Goal: Find specific page/section: Find specific page/section

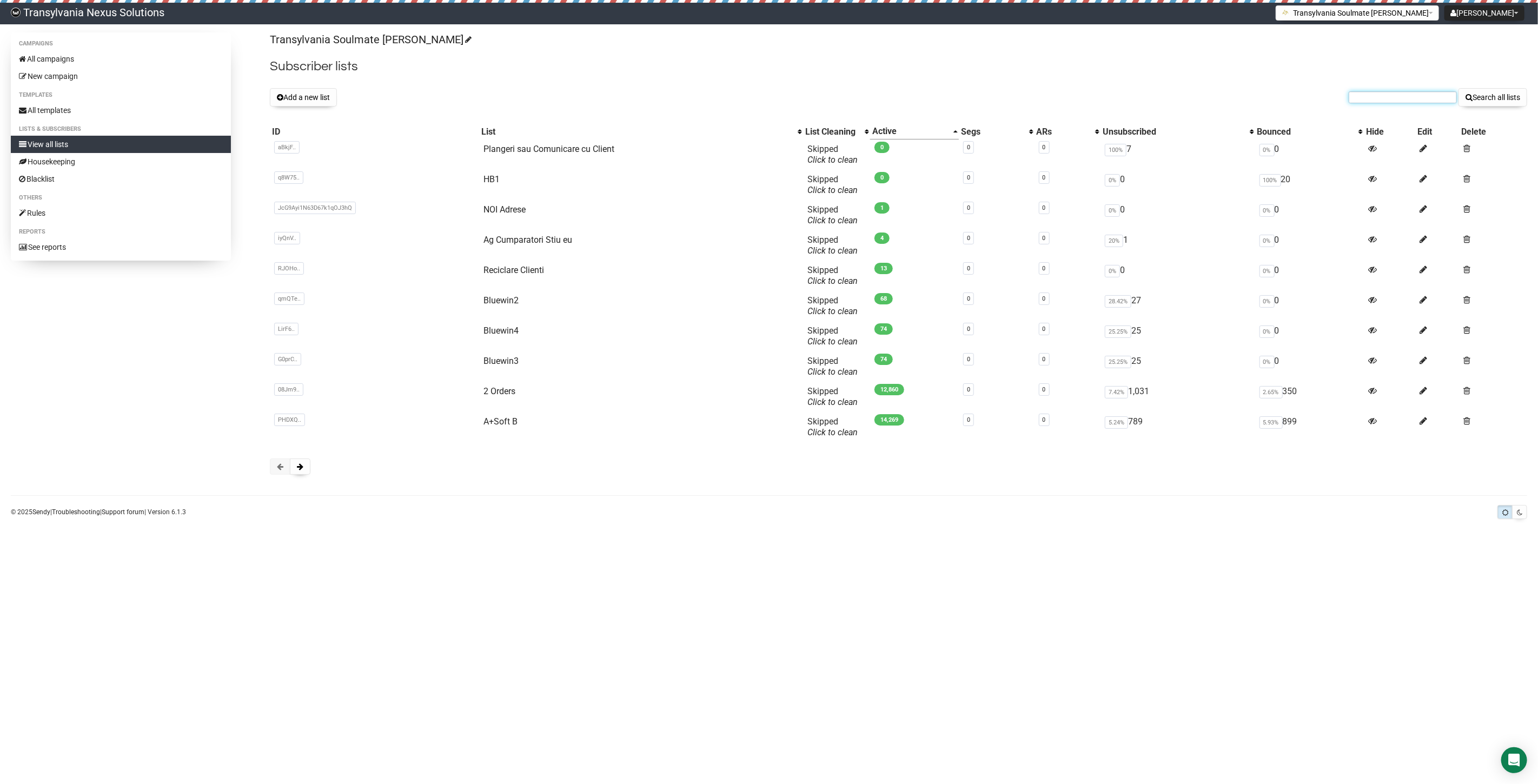
paste input "[EMAIL_ADDRESS][DOMAIN_NAME]"
type input "[EMAIL_ADDRESS][DOMAIN_NAME]"
click at [1482, 100] on button "Search all lists" at bounding box center [1493, 98] width 69 height 18
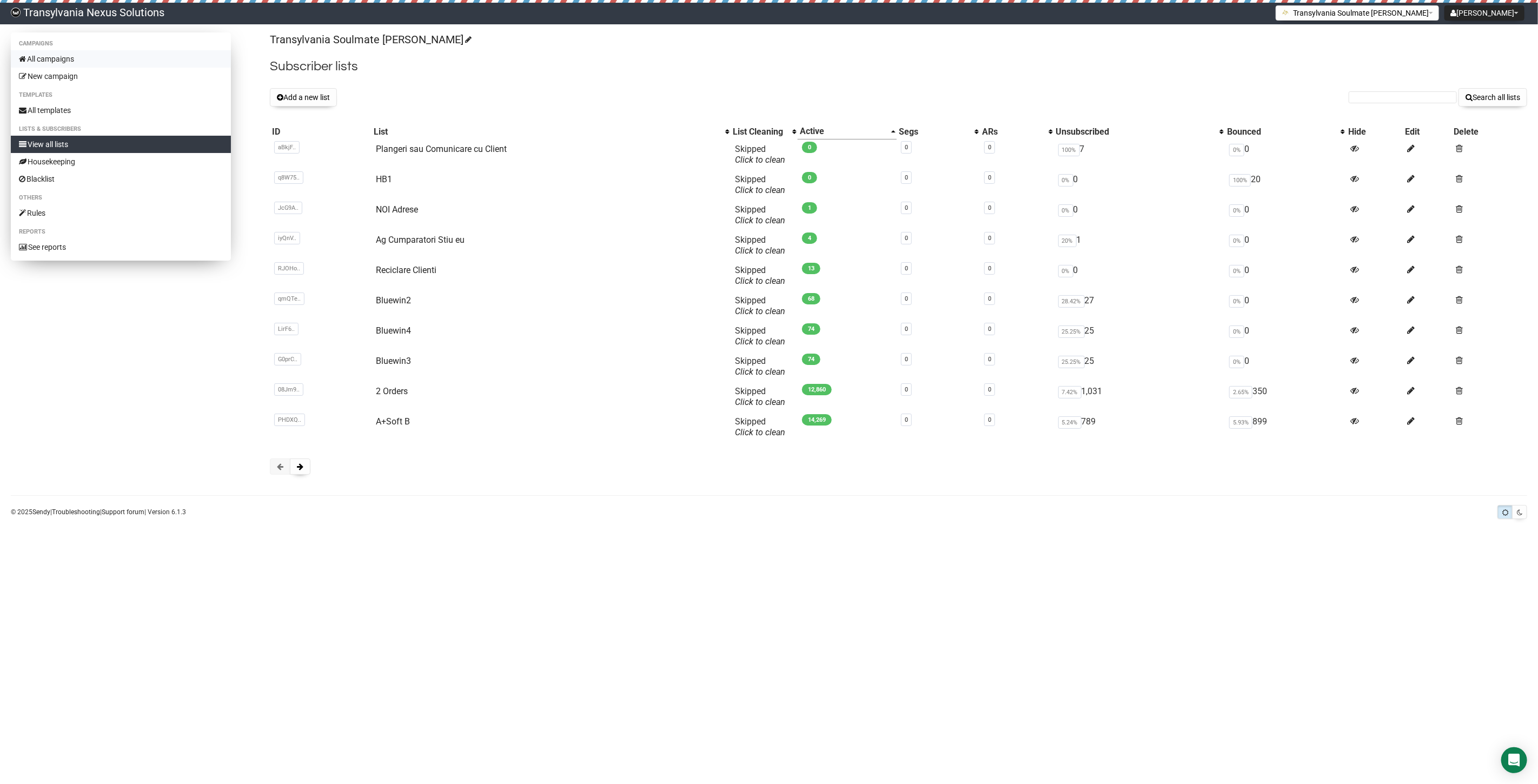
click at [65, 63] on link "All campaigns" at bounding box center [121, 59] width 220 height 17
